Goal: Find specific page/section: Find specific page/section

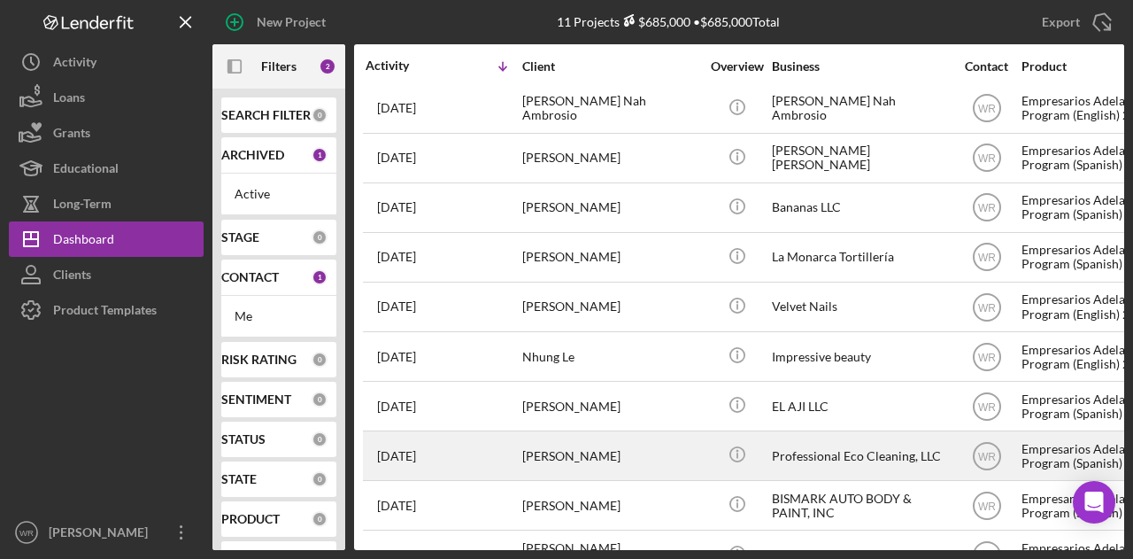
scroll to position [101, 0]
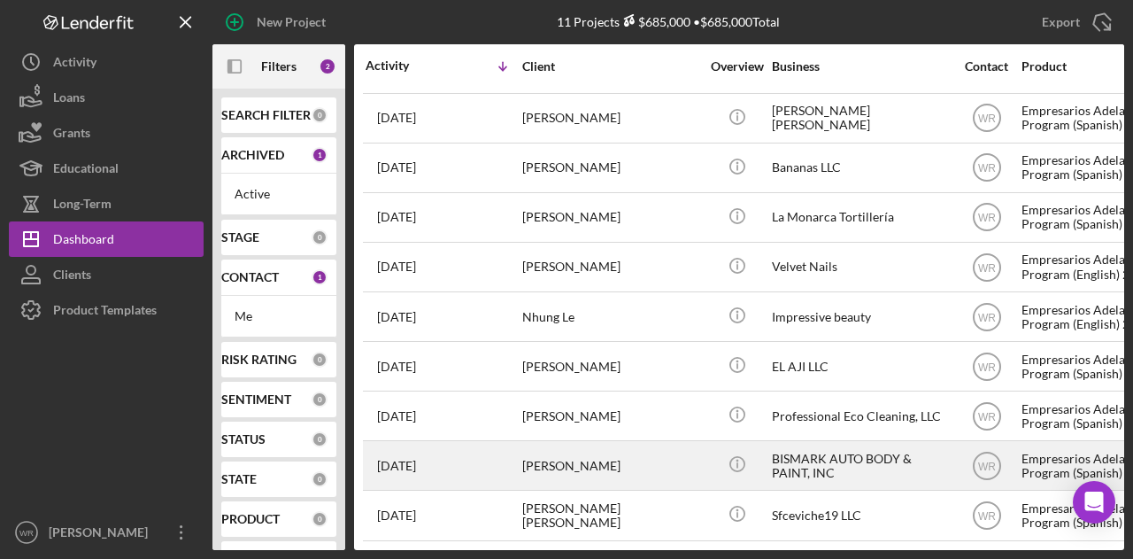
click at [617, 456] on div "[PERSON_NAME]" at bounding box center [610, 465] width 177 height 47
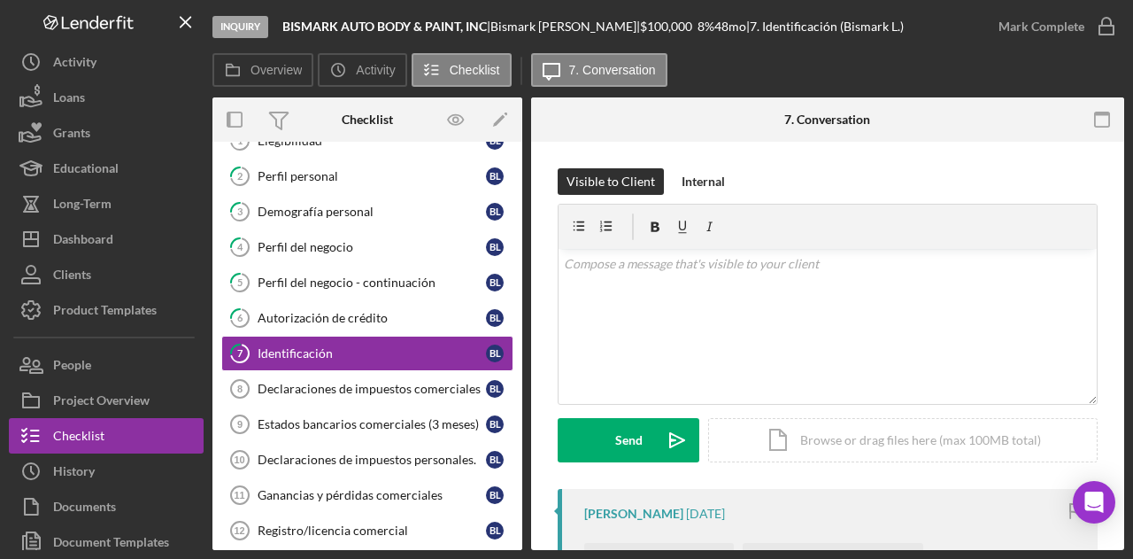
scroll to position [67, 0]
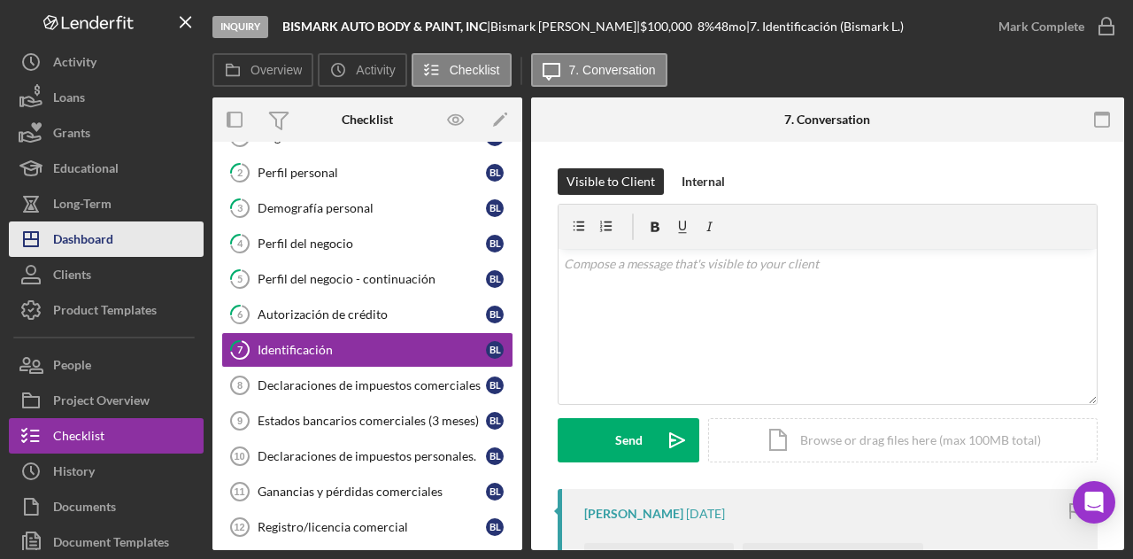
drag, startPoint x: 142, startPoint y: 238, endPoint x: 156, endPoint y: 240, distance: 14.3
click at [142, 238] on button "Icon/Dashboard Dashboard" at bounding box center [106, 238] width 195 height 35
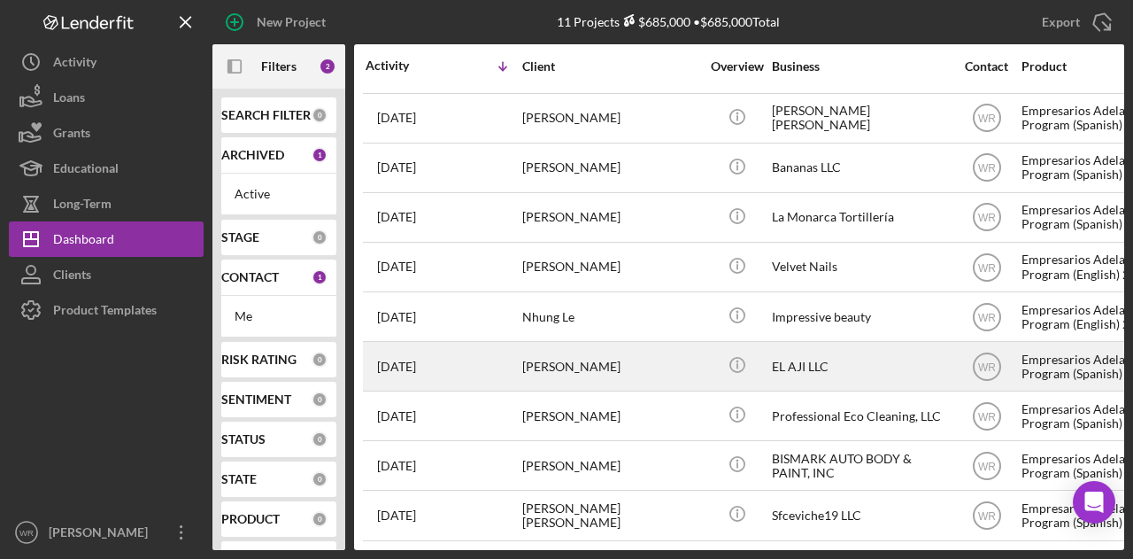
scroll to position [101, 0]
click at [565, 366] on div "[PERSON_NAME]" at bounding box center [610, 366] width 177 height 47
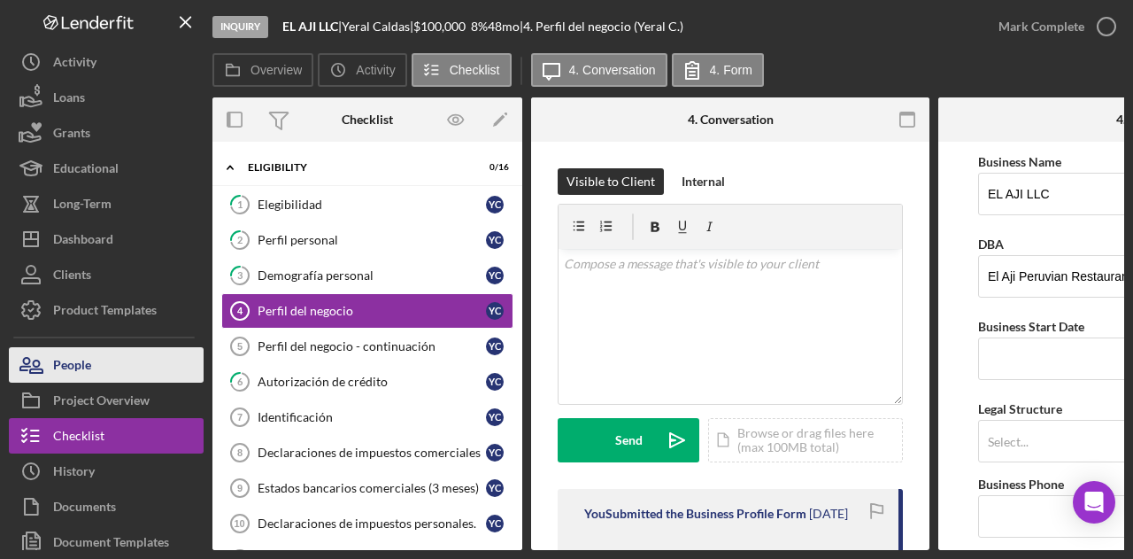
click at [135, 377] on button "People" at bounding box center [106, 364] width 195 height 35
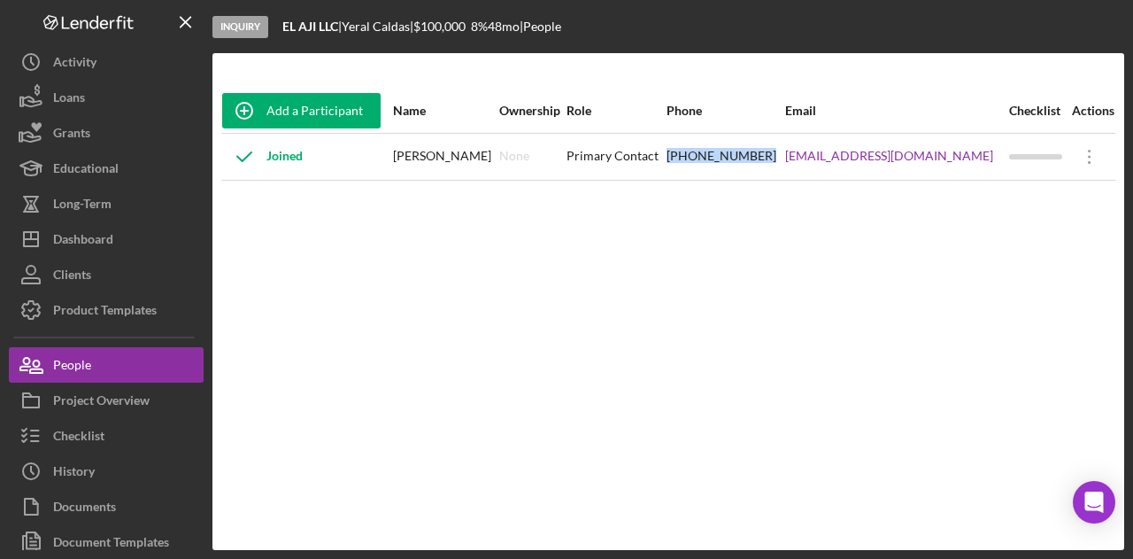
drag, startPoint x: 706, startPoint y: 152, endPoint x: 813, endPoint y: 156, distance: 106.3
click at [813, 156] on tr "Joined Yeral Caldas None Primary Contact (415) 410-4316 yeralcldas@gmail.com Ic…" at bounding box center [668, 156] width 894 height 47
copy tr "(415) 410-4316"
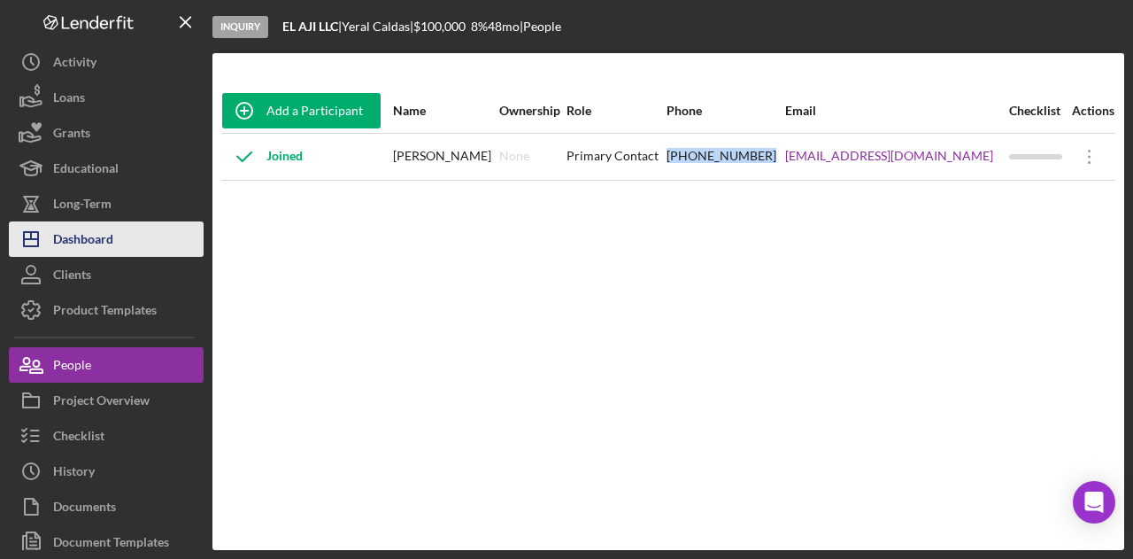
click at [122, 231] on button "Icon/Dashboard Dashboard" at bounding box center [106, 238] width 195 height 35
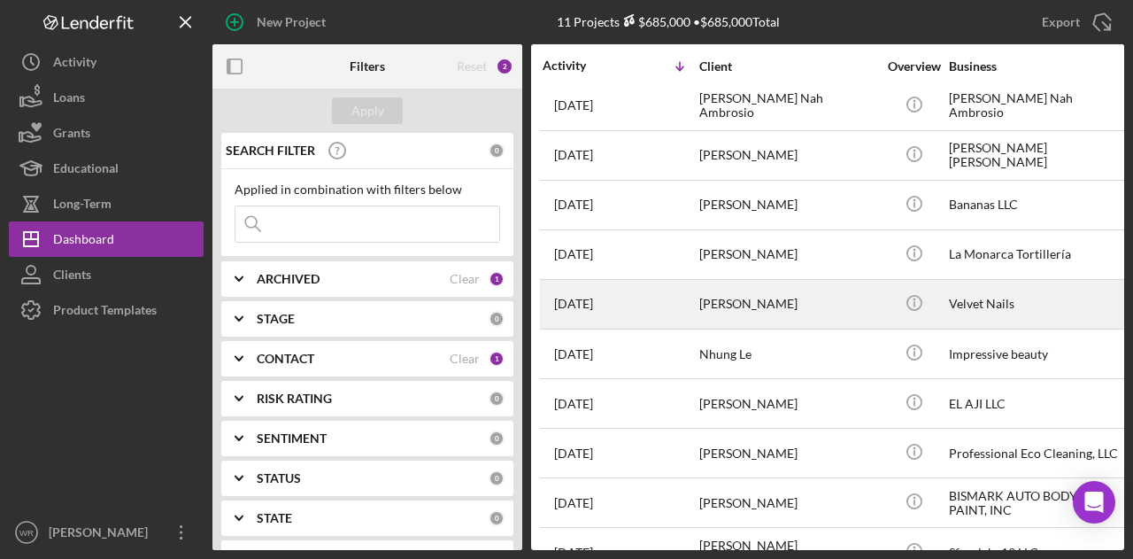
scroll to position [101, 0]
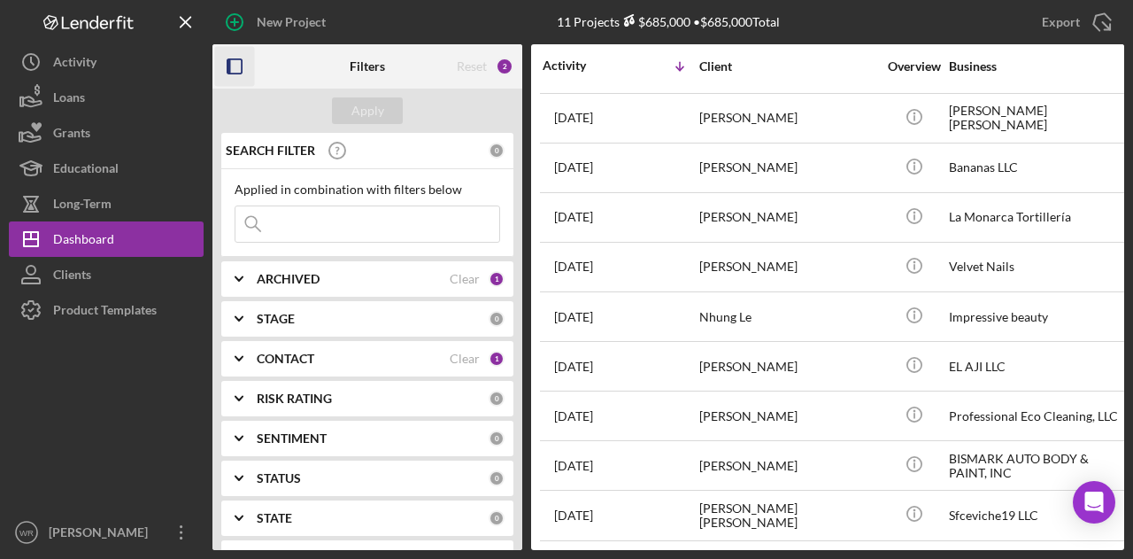
click at [235, 70] on icon "button" at bounding box center [235, 67] width 40 height 40
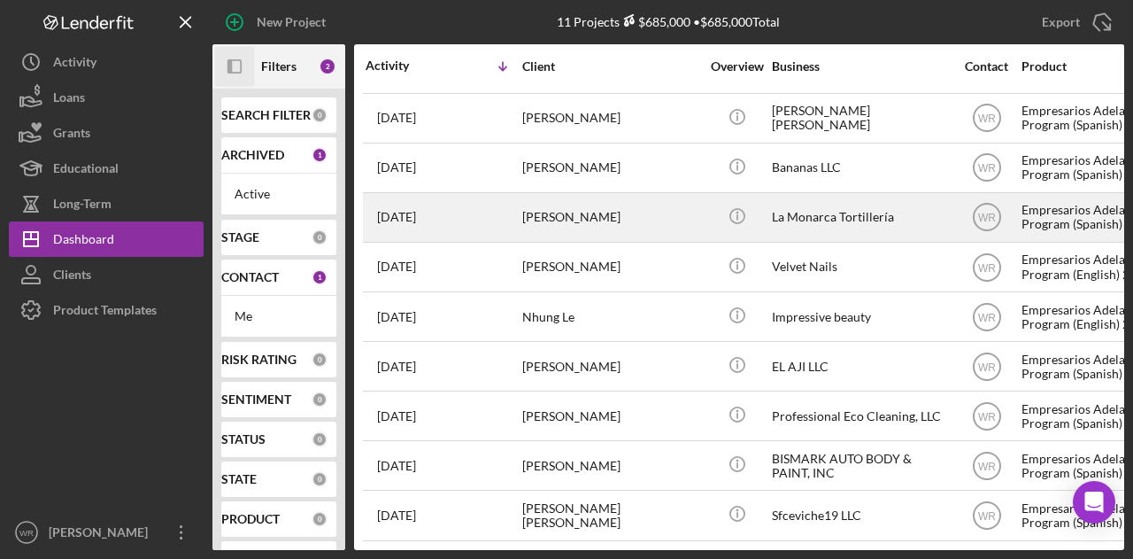
click at [540, 217] on div "[PERSON_NAME]" at bounding box center [610, 217] width 177 height 47
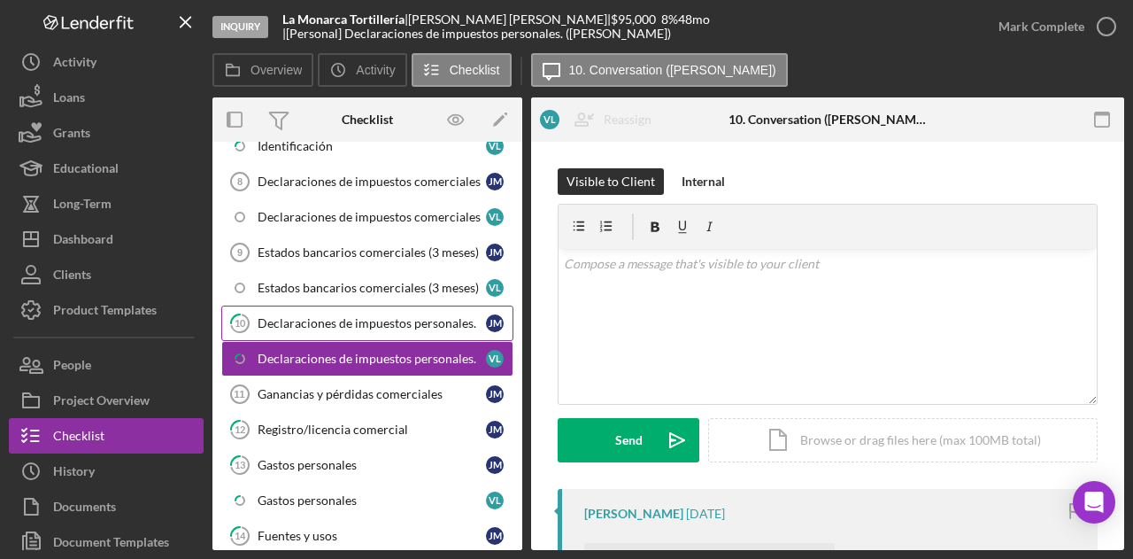
scroll to position [221, 0]
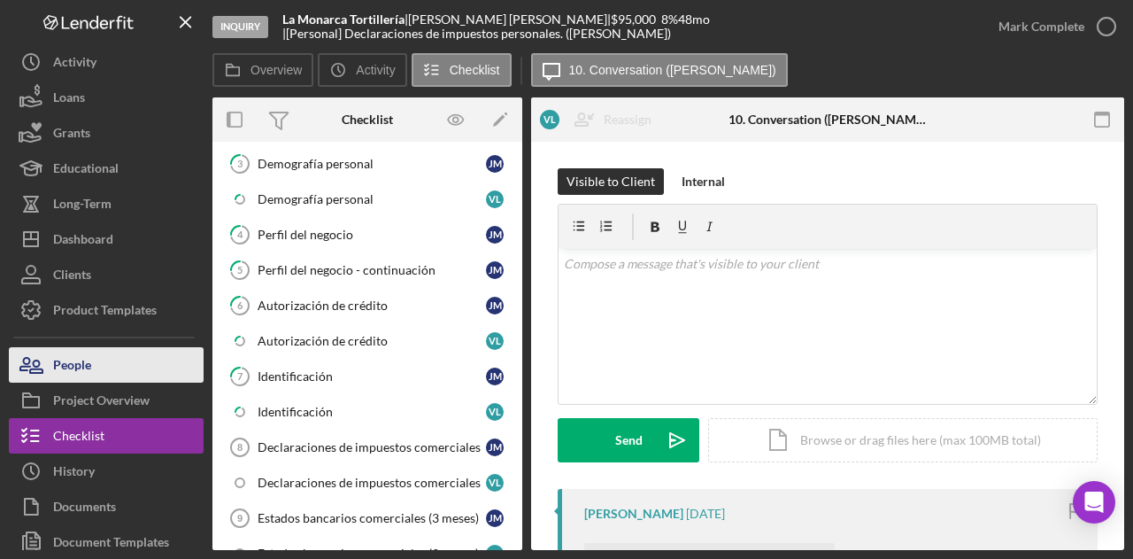
click at [133, 367] on button "People" at bounding box center [106, 364] width 195 height 35
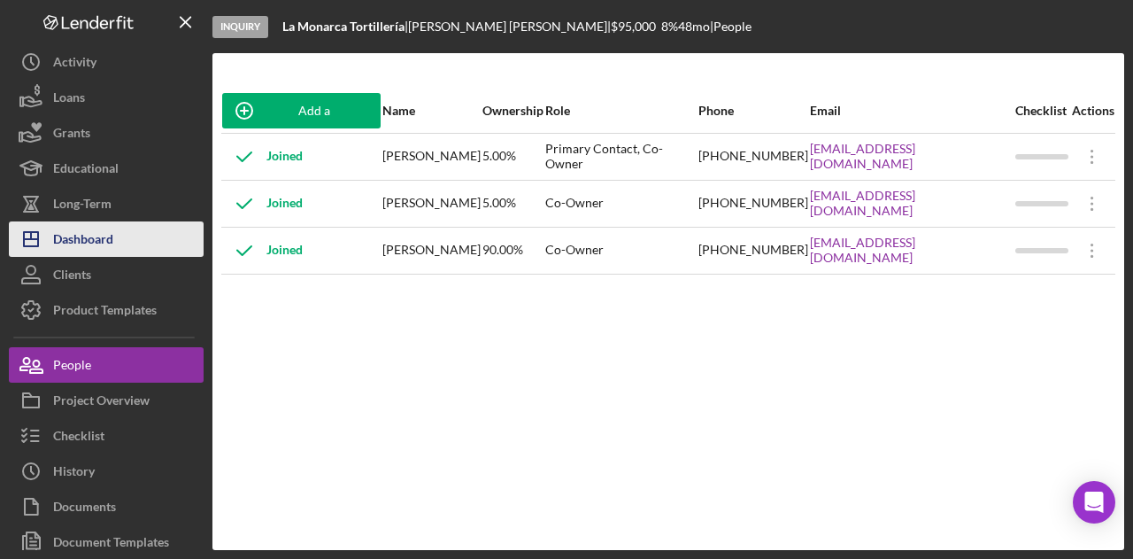
click at [161, 229] on button "Icon/Dashboard Dashboard" at bounding box center [106, 238] width 195 height 35
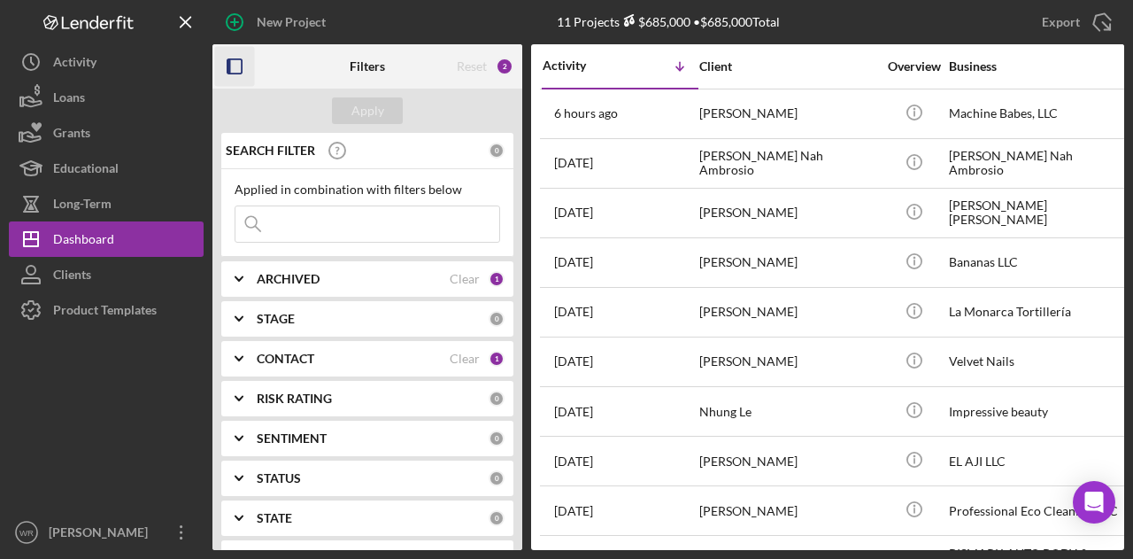
click at [225, 56] on icon "button" at bounding box center [235, 67] width 40 height 40
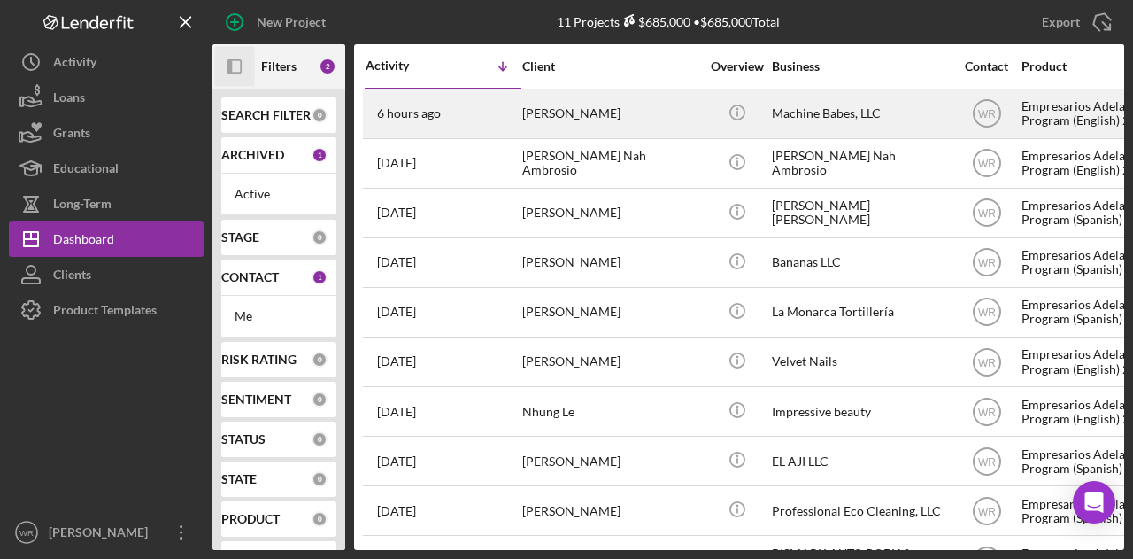
click at [695, 135] on div "[PERSON_NAME]" at bounding box center [610, 113] width 177 height 47
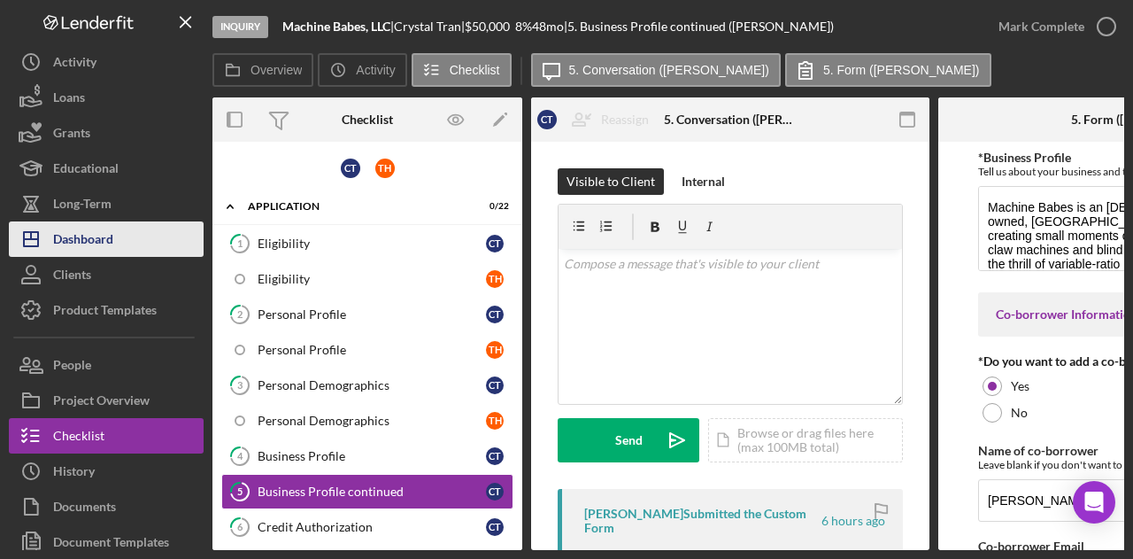
click at [131, 243] on button "Icon/Dashboard Dashboard" at bounding box center [106, 238] width 195 height 35
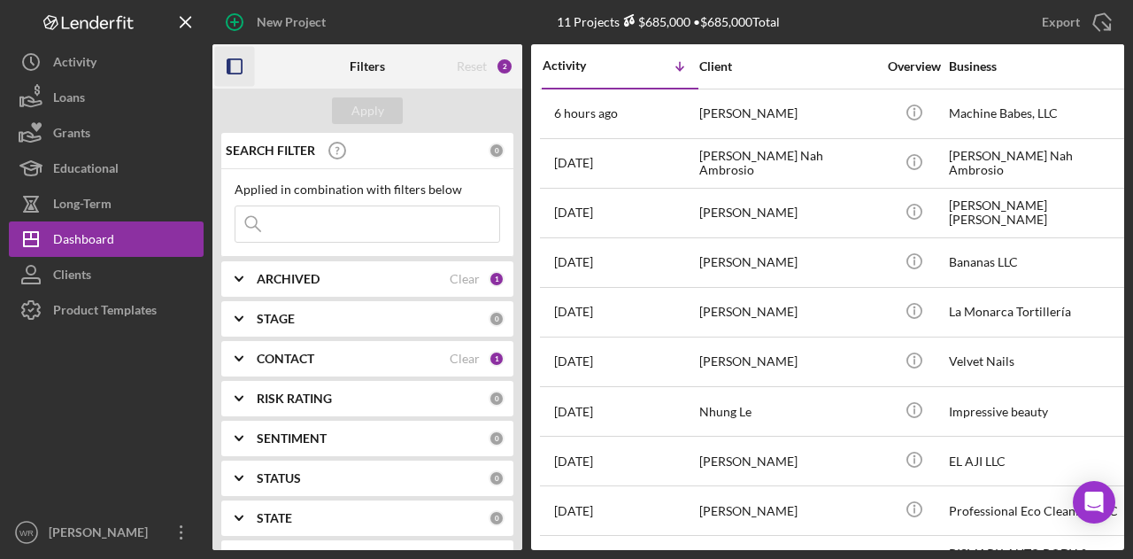
click at [237, 65] on icon "button" at bounding box center [235, 67] width 40 height 40
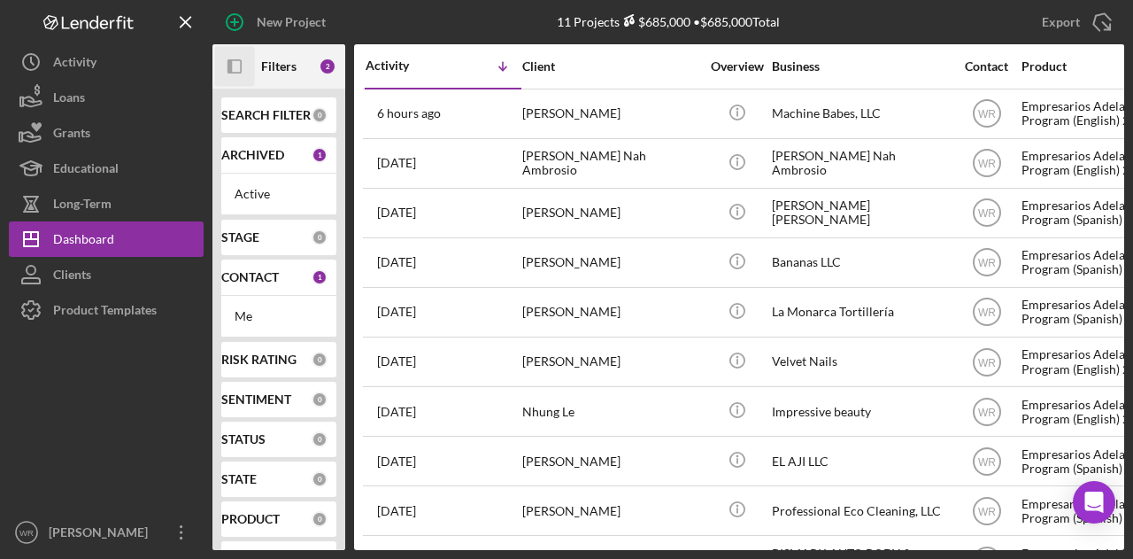
click at [250, 73] on icon "Icon/Panel Side Expand" at bounding box center [235, 67] width 40 height 40
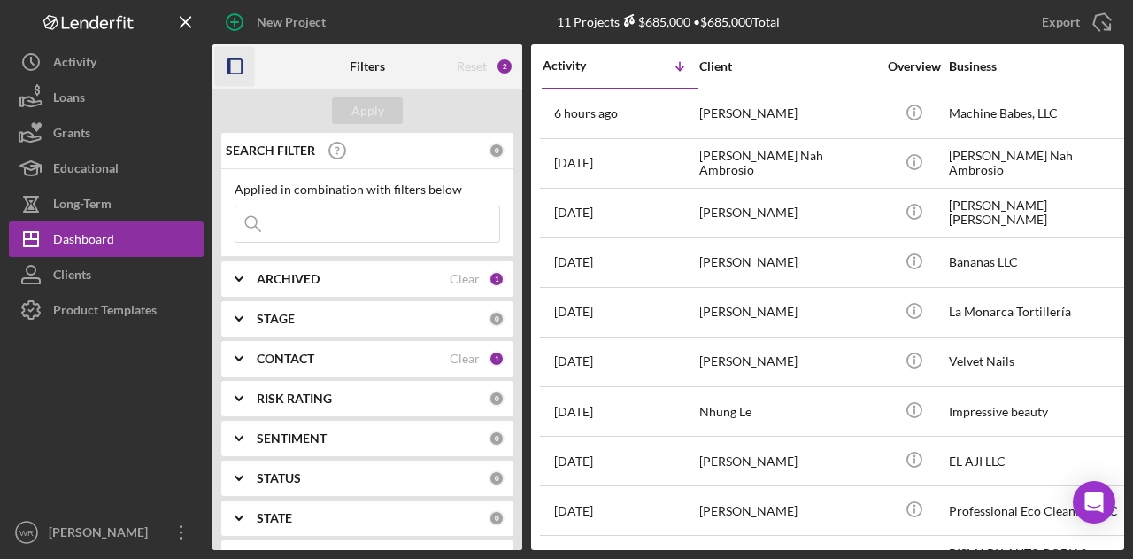
click at [351, 366] on div "CONTACT Clear 1" at bounding box center [381, 358] width 248 height 35
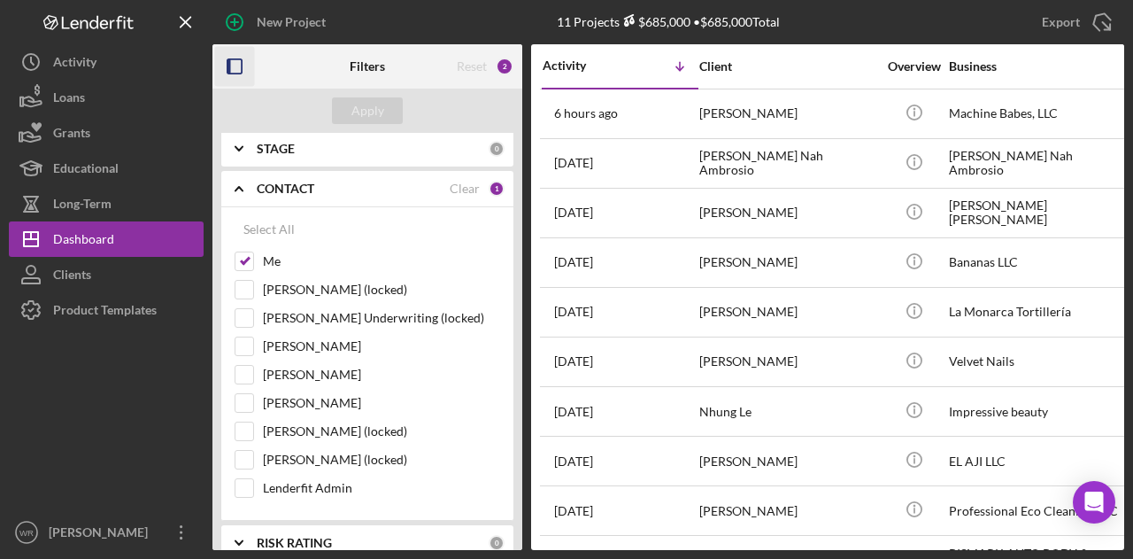
scroll to position [177, 0]
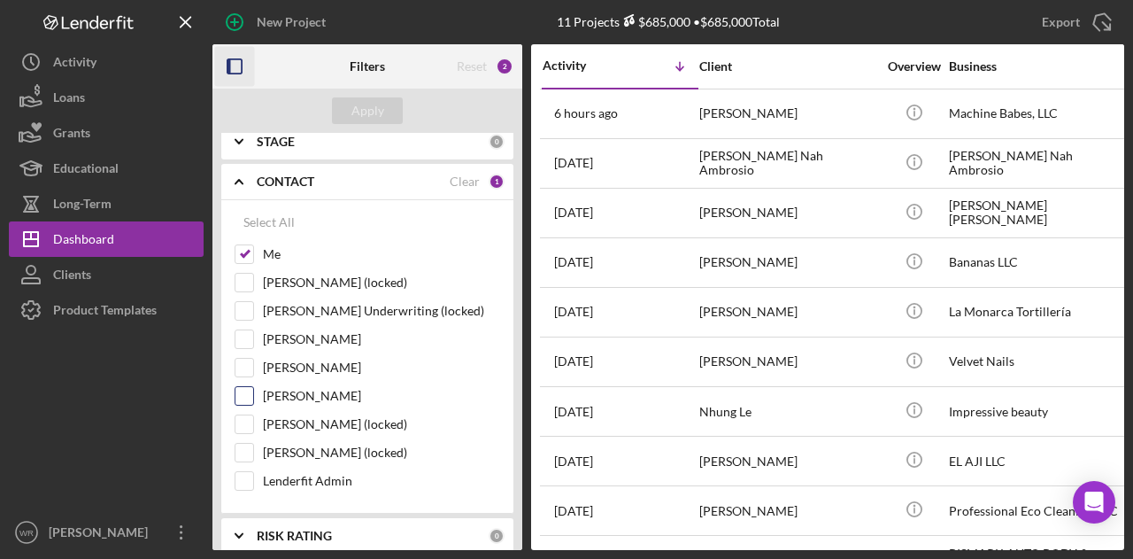
click at [322, 390] on label "Gloria Murillo" at bounding box center [381, 396] width 237 height 18
click at [253, 390] on input "Gloria Murillo" at bounding box center [244, 396] width 18 height 18
click at [374, 100] on div "Apply" at bounding box center [367, 110] width 33 height 27
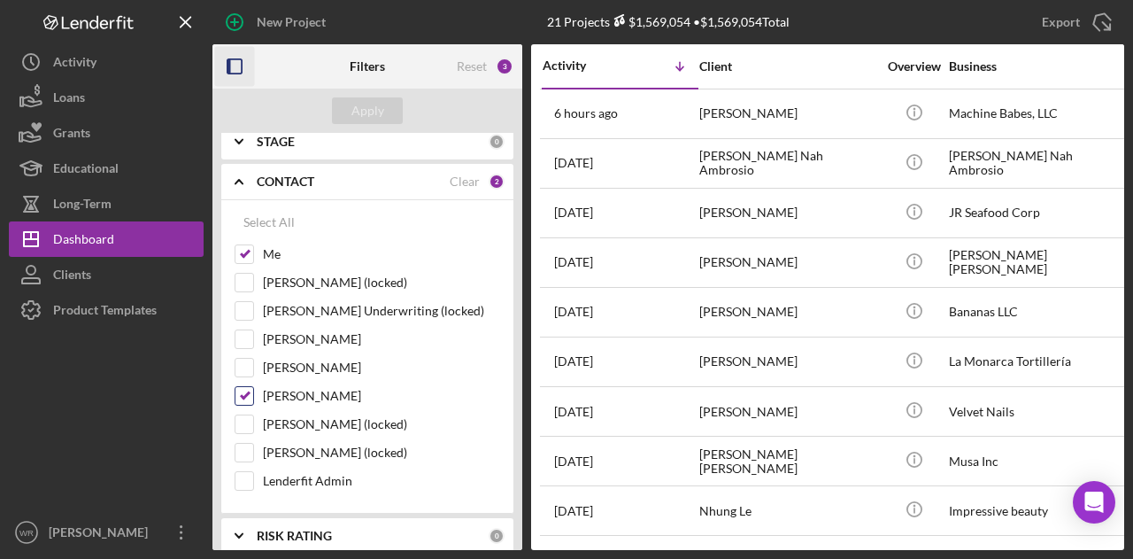
click at [319, 395] on label "Gloria Murillo" at bounding box center [381, 396] width 237 height 18
click at [253, 395] on input "Gloria Murillo" at bounding box center [244, 396] width 18 height 18
checkbox input "false"
click at [374, 118] on div "Apply" at bounding box center [367, 110] width 33 height 27
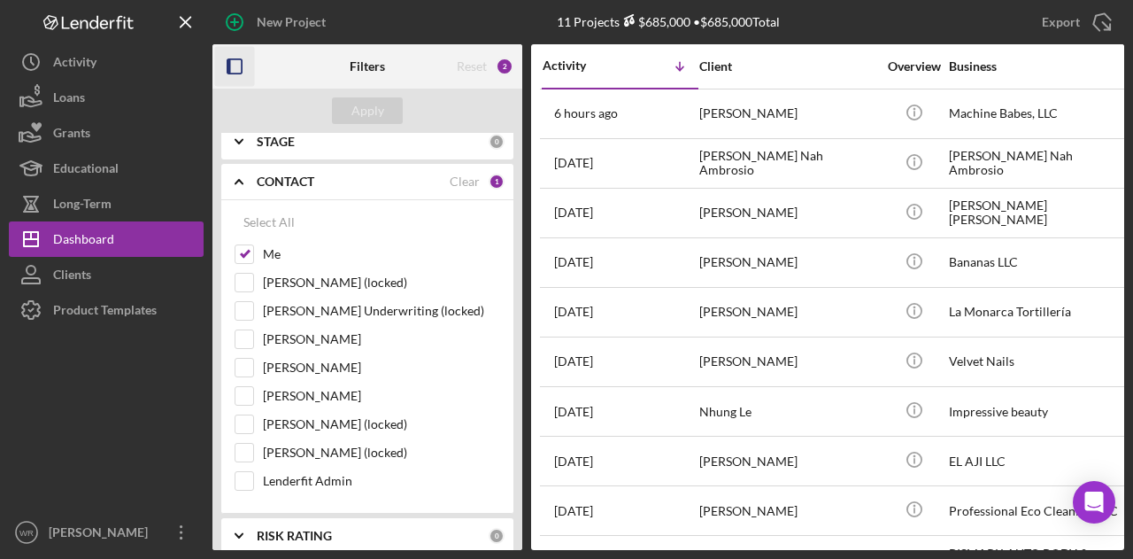
click at [232, 56] on icon "button" at bounding box center [235, 67] width 40 height 40
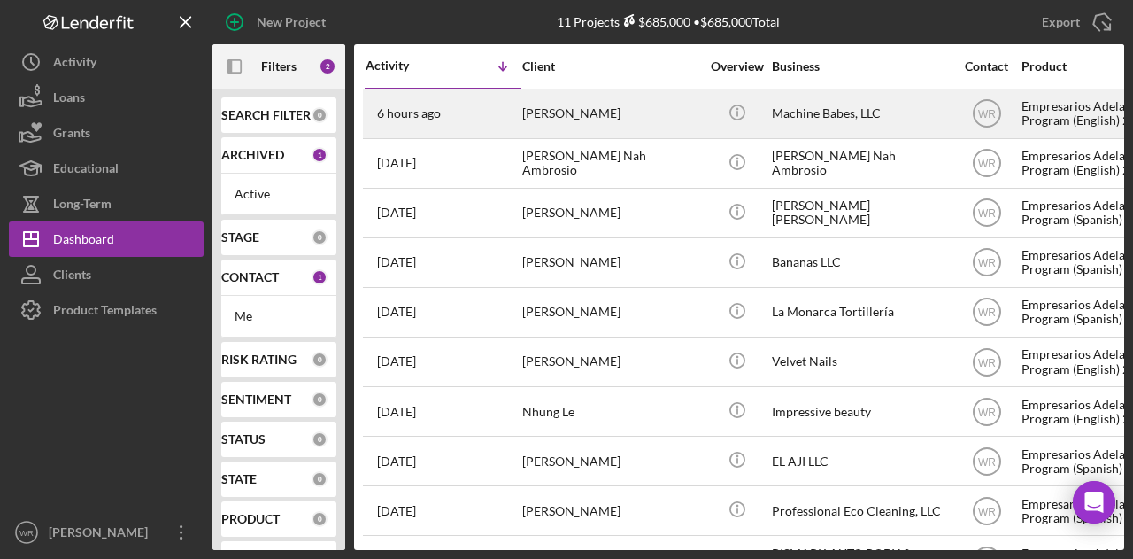
click at [535, 126] on div "[PERSON_NAME]" at bounding box center [610, 113] width 177 height 47
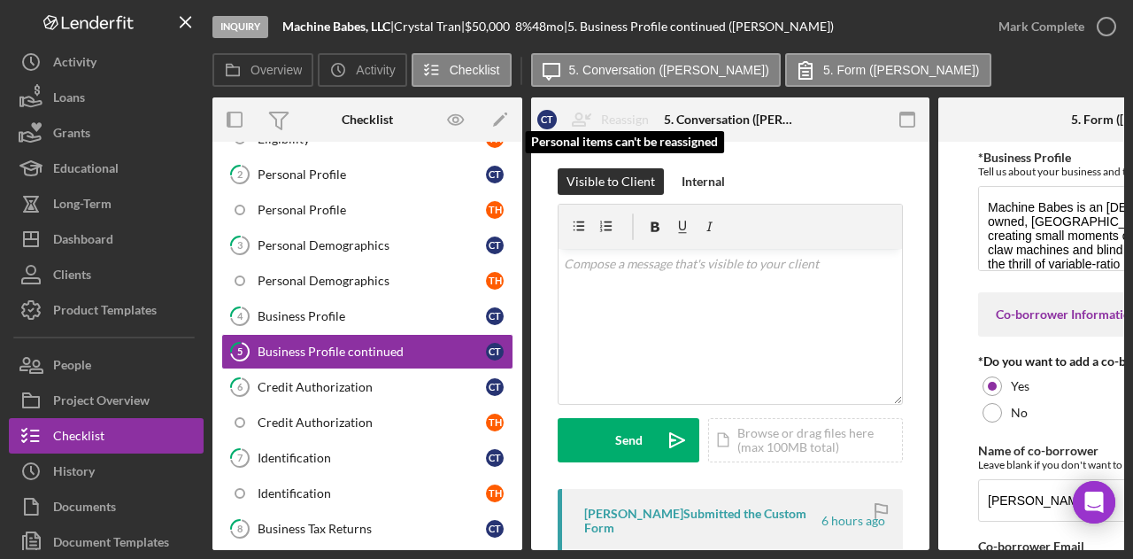
scroll to position [143, 0]
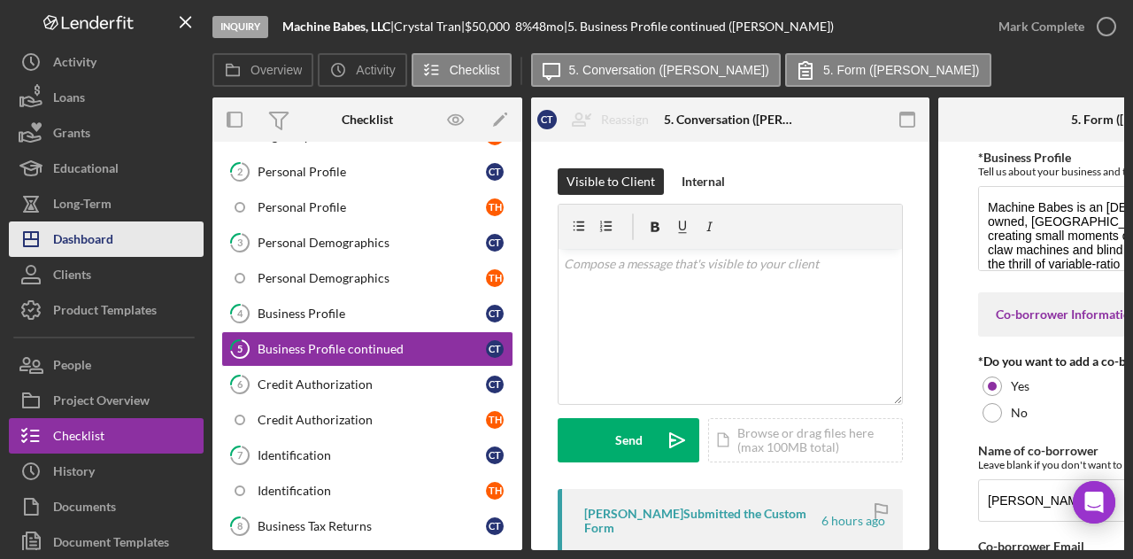
click at [127, 236] on button "Icon/Dashboard Dashboard" at bounding box center [106, 238] width 195 height 35
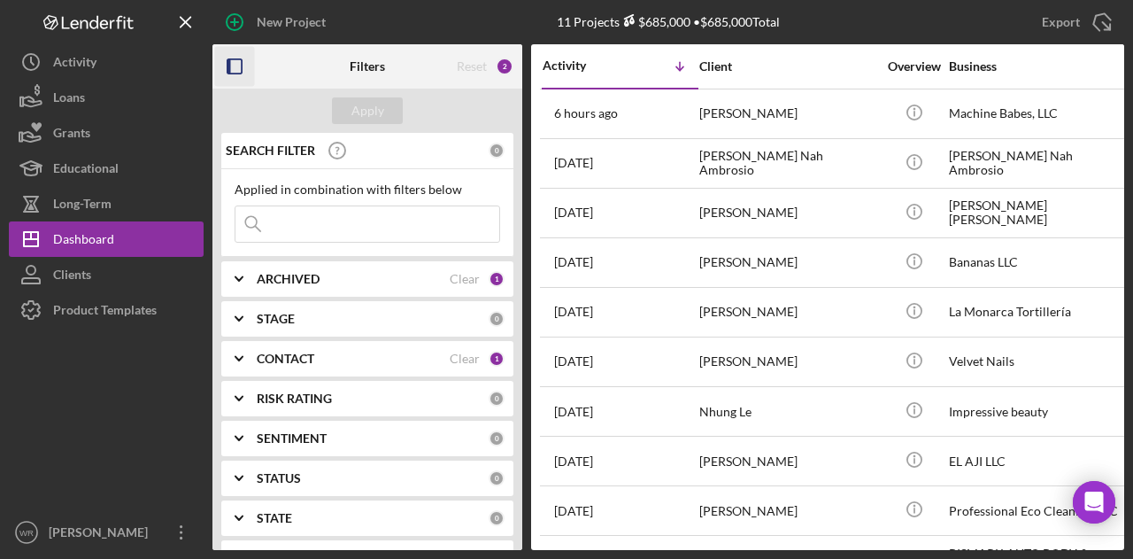
click at [232, 71] on icon "button" at bounding box center [235, 67] width 40 height 40
click at [230, 65] on icon "button" at bounding box center [235, 67] width 40 height 40
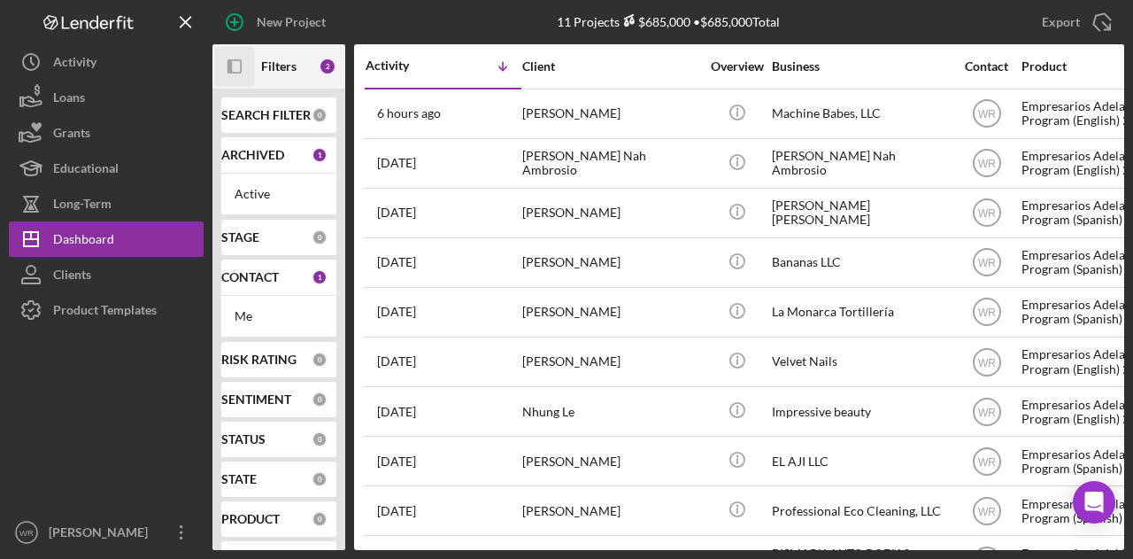
click at [247, 72] on icon "Icon/Panel Side Expand" at bounding box center [235, 67] width 40 height 40
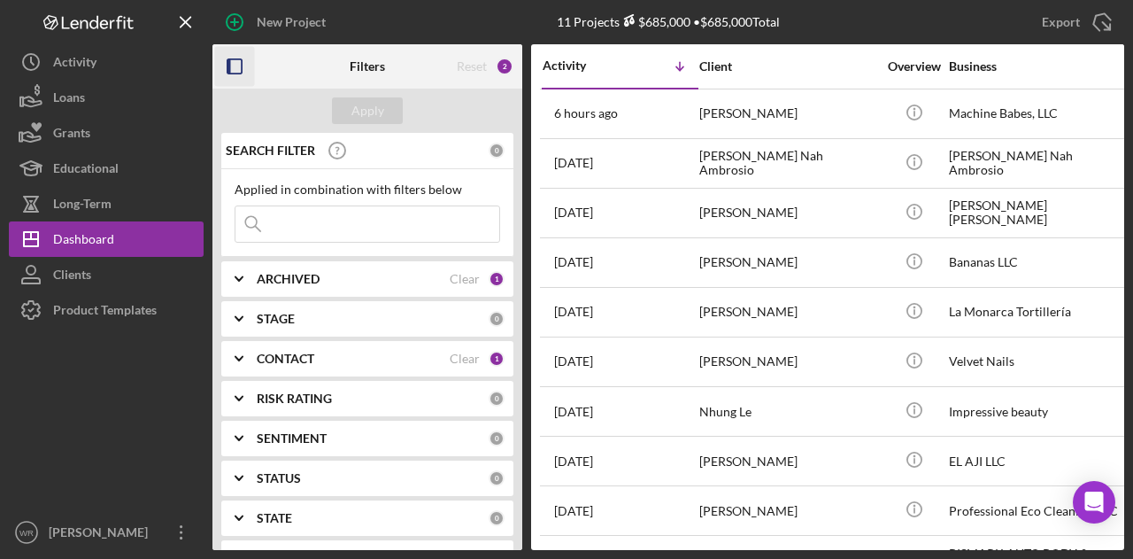
click at [319, 355] on div "CONTACT" at bounding box center [353, 358] width 193 height 14
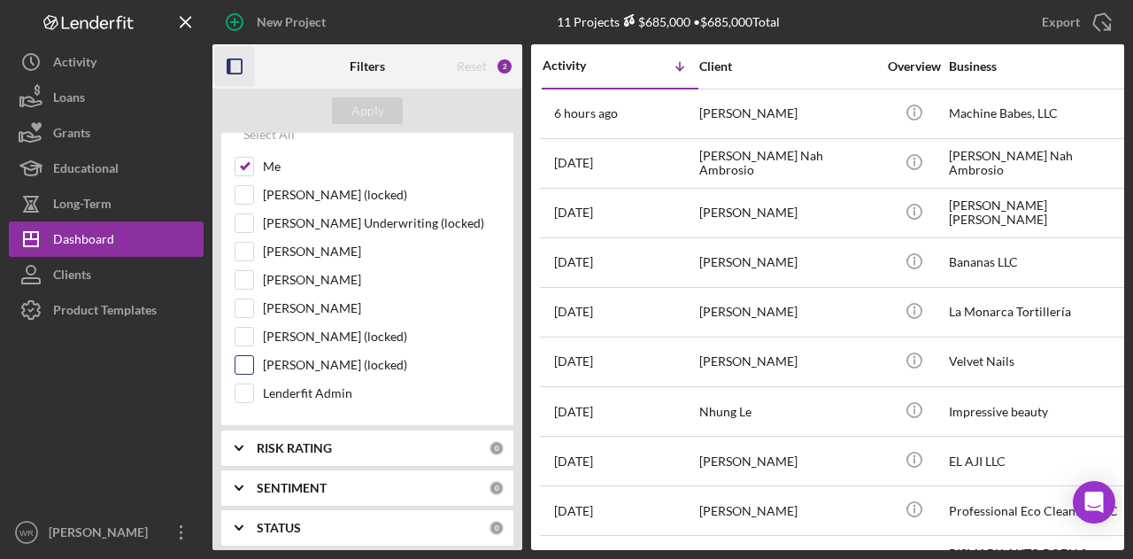
scroll to position [266, 0]
click at [301, 304] on label "[PERSON_NAME]" at bounding box center [381, 307] width 237 height 18
click at [253, 304] on input "[PERSON_NAME]" at bounding box center [244, 307] width 18 height 18
click at [374, 112] on div "Apply" at bounding box center [367, 110] width 33 height 27
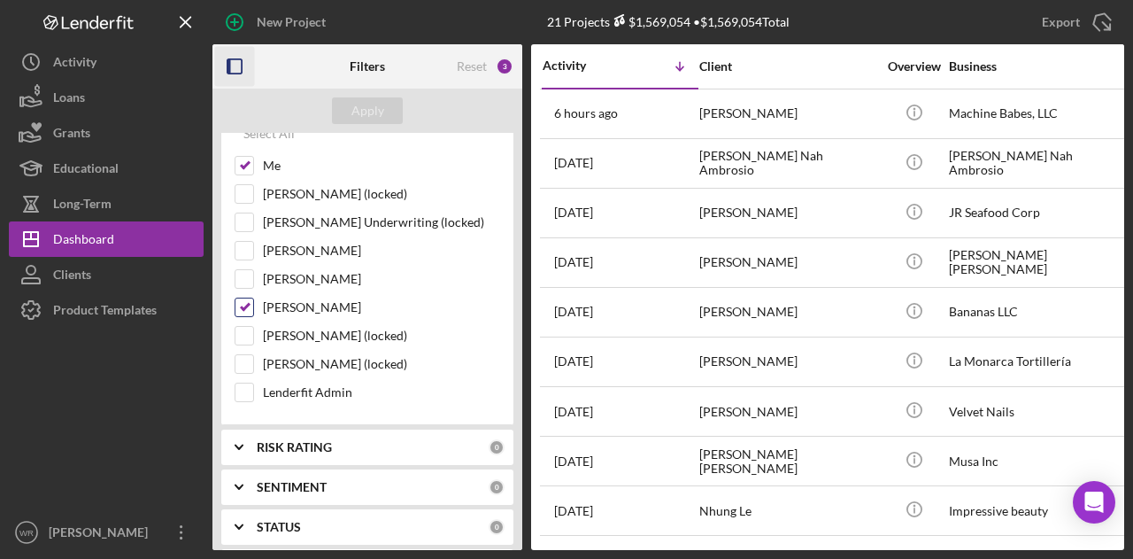
click at [308, 298] on label "Gloria Murillo" at bounding box center [381, 307] width 237 height 18
click at [253, 298] on input "[PERSON_NAME]" at bounding box center [244, 307] width 18 height 18
checkbox input "false"
click at [378, 111] on div "Apply" at bounding box center [367, 110] width 33 height 27
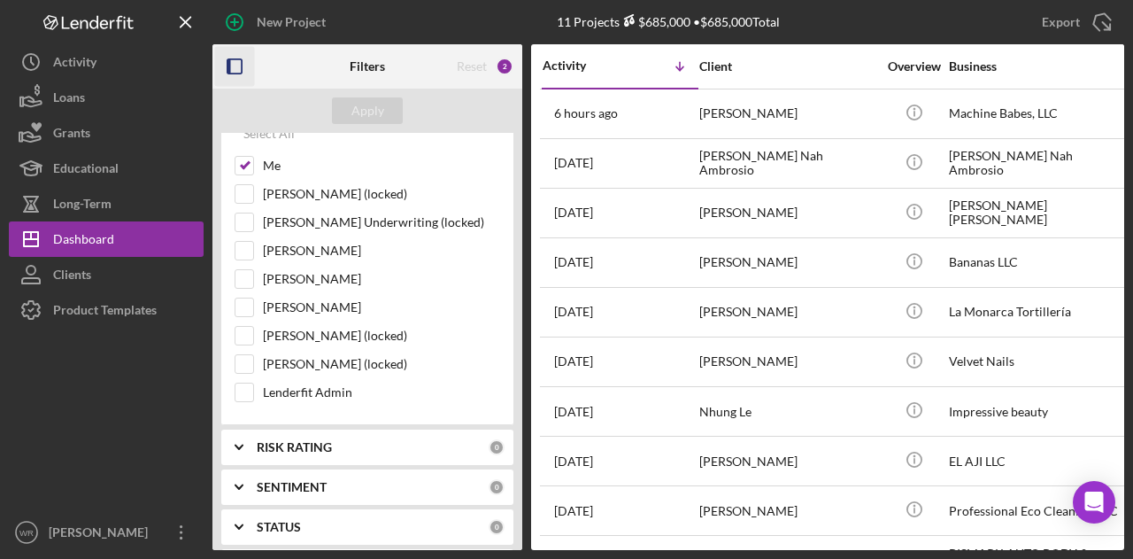
click at [237, 72] on icon "button" at bounding box center [235, 67] width 40 height 40
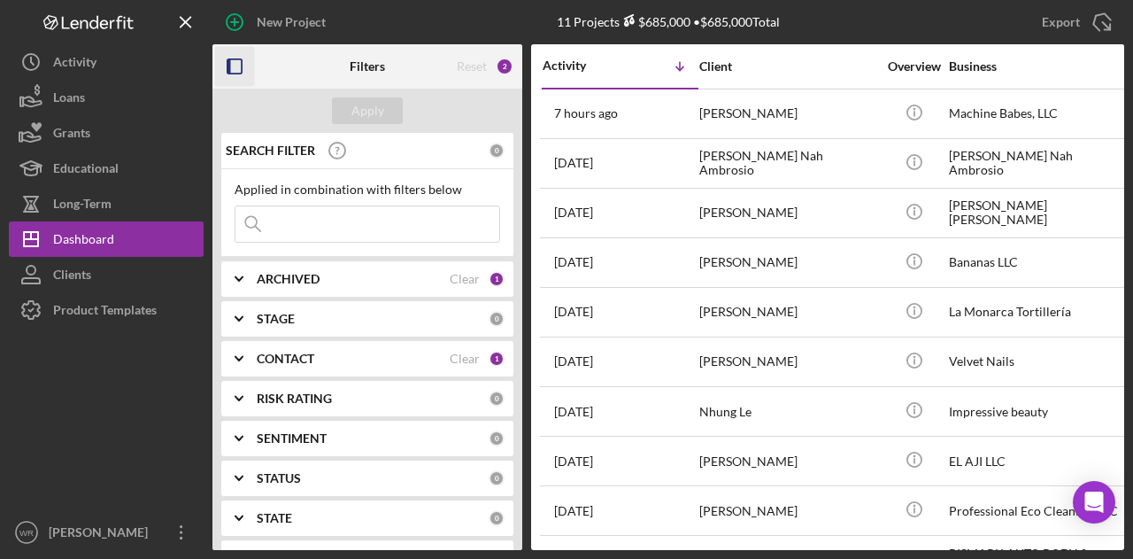
click at [243, 50] on icon "button" at bounding box center [235, 67] width 40 height 40
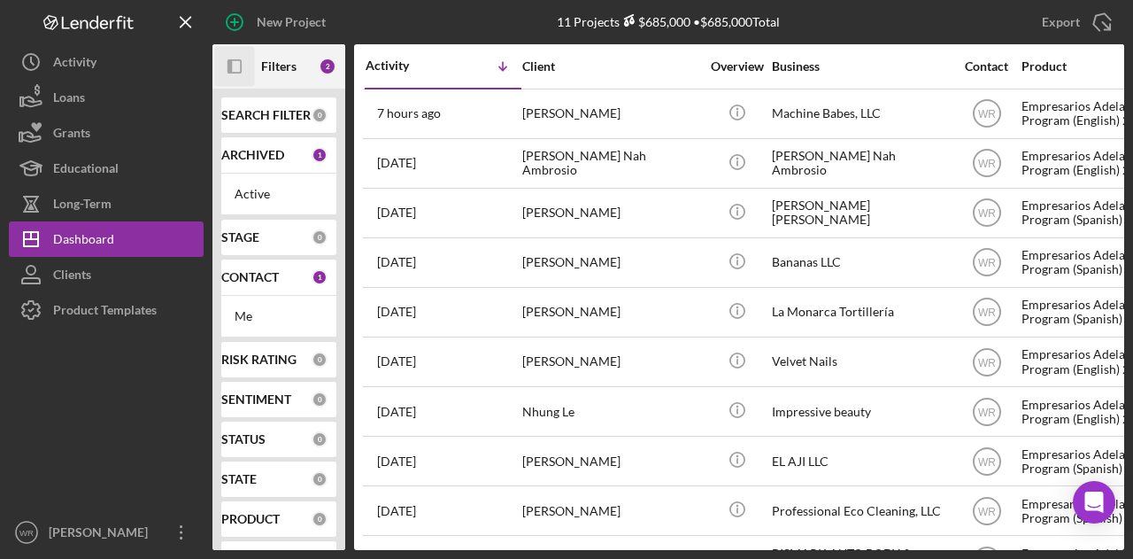
click at [242, 67] on icon "Icon/Panel Side Expand" at bounding box center [235, 67] width 40 height 40
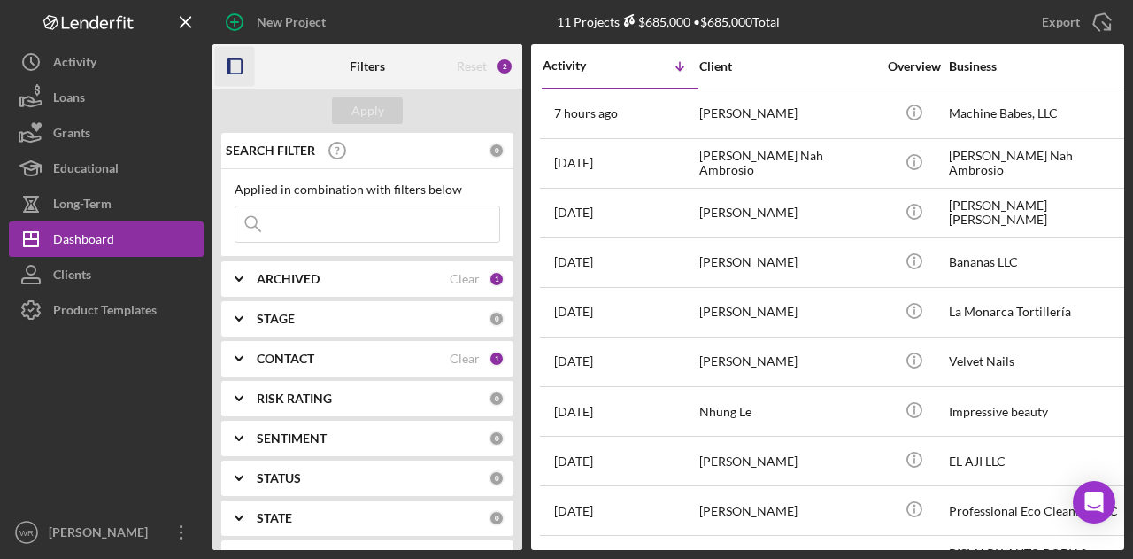
click at [297, 352] on b "CONTACT" at bounding box center [286, 358] width 58 height 14
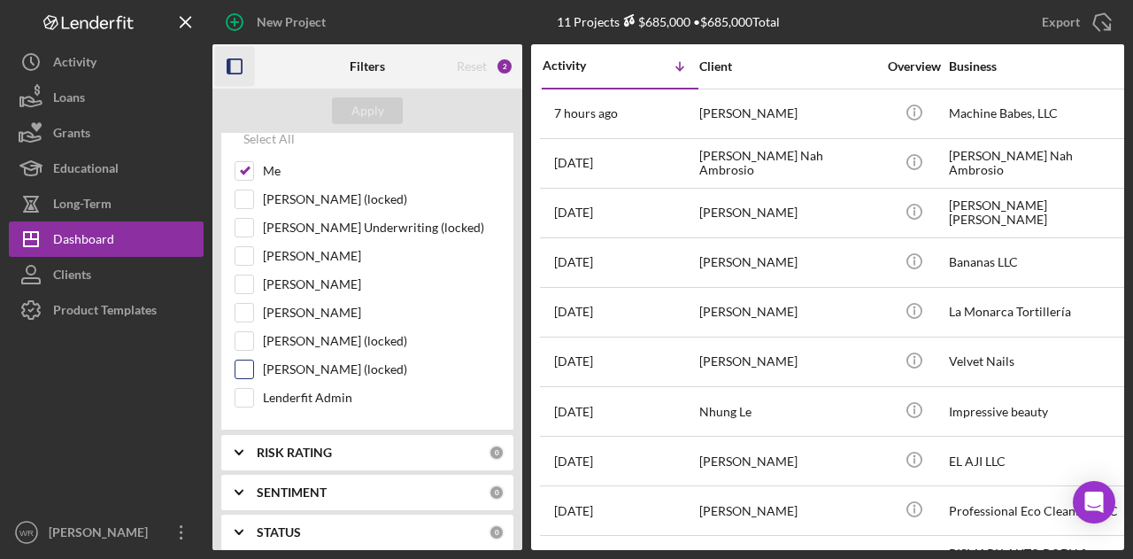
scroll to position [266, 0]
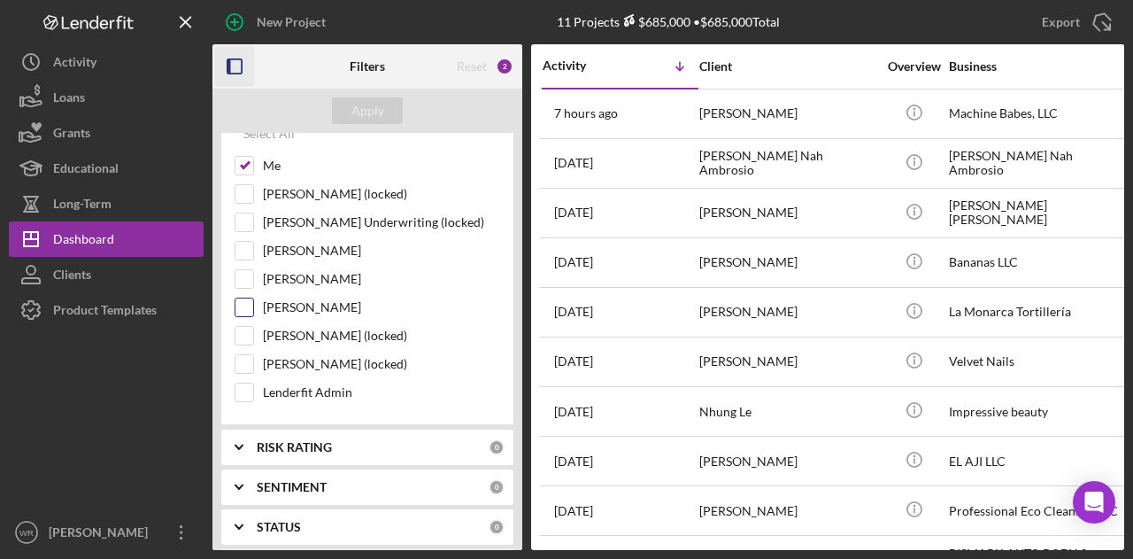
click at [292, 307] on label "Gloria Murillo" at bounding box center [381, 307] width 237 height 18
click at [253, 307] on input "Gloria Murillo" at bounding box center [244, 307] width 18 height 18
click at [405, 96] on div "Apply" at bounding box center [367, 111] width 310 height 44
click at [398, 96] on div "Apply" at bounding box center [367, 111] width 310 height 44
click at [378, 102] on div "Apply" at bounding box center [367, 110] width 33 height 27
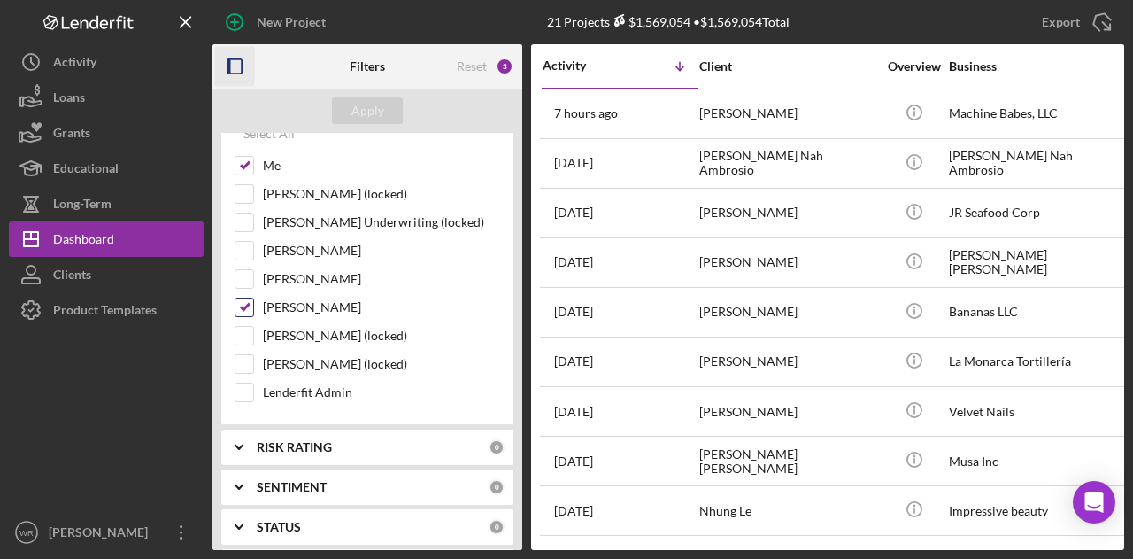
click at [298, 309] on label "Gloria Murillo" at bounding box center [381, 307] width 237 height 18
click at [253, 309] on input "Gloria Murillo" at bounding box center [244, 307] width 18 height 18
checkbox input "false"
click at [359, 112] on div "Apply" at bounding box center [367, 110] width 33 height 27
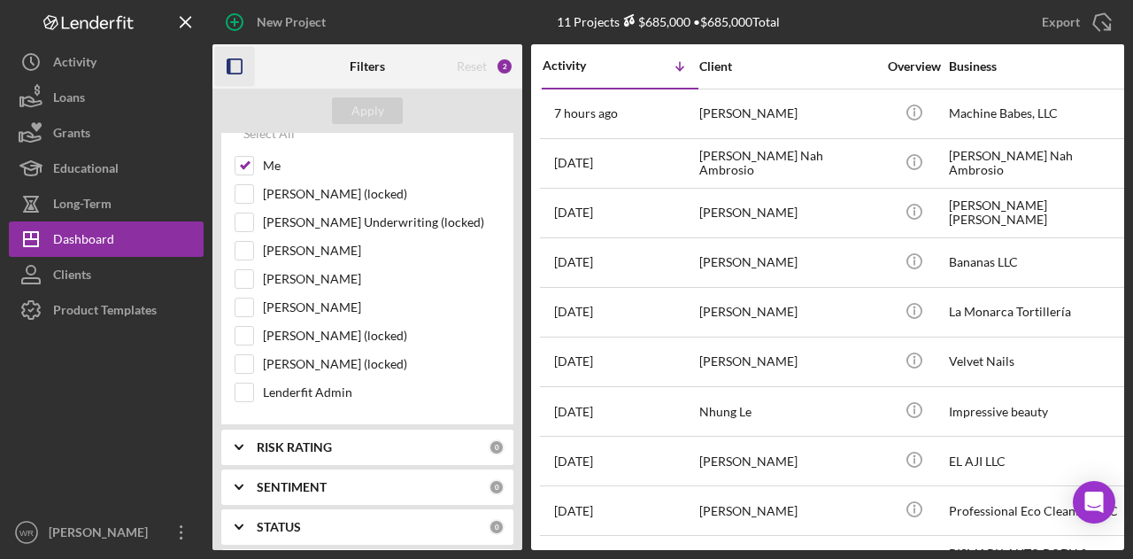
click at [232, 73] on icon "button" at bounding box center [235, 67] width 40 height 40
